Goal: Information Seeking & Learning: Learn about a topic

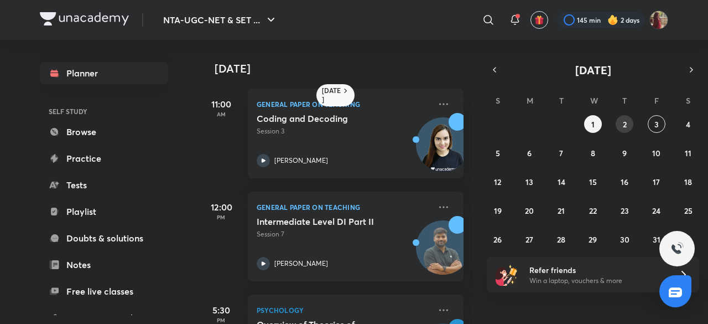
click at [627, 119] on button "2" at bounding box center [625, 124] width 18 height 18
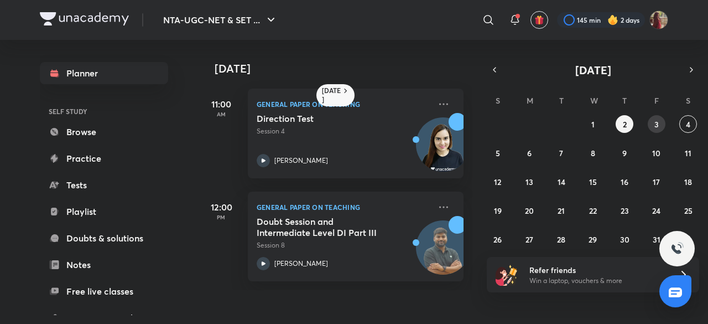
click at [661, 122] on button "3" at bounding box center [657, 124] width 18 height 18
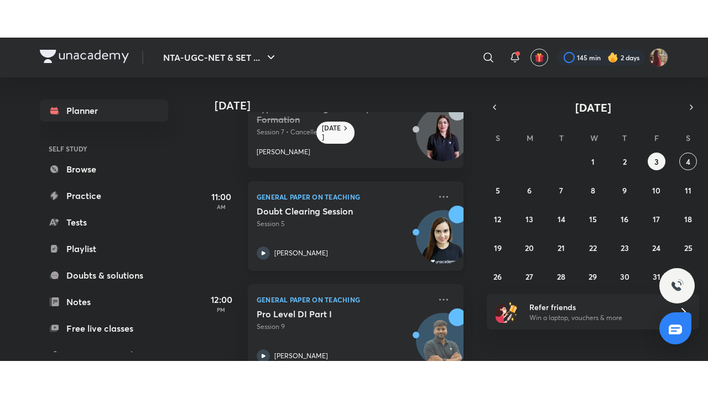
scroll to position [48, 0]
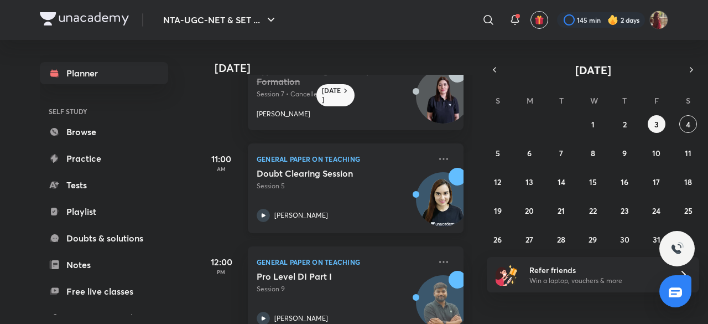
click at [264, 217] on icon at bounding box center [263, 215] width 13 height 13
